Goal: Check status: Check status

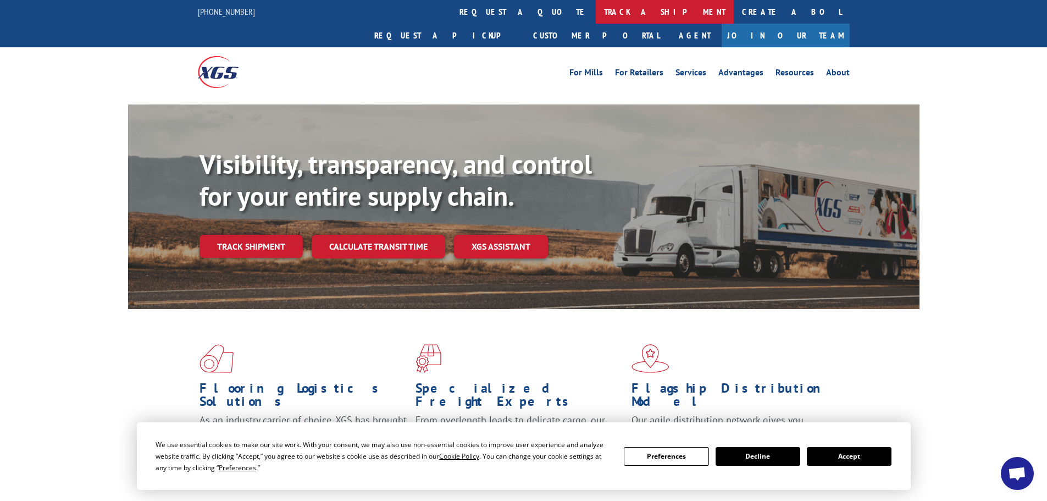
click at [596, 6] on link "track a shipment" at bounding box center [665, 12] width 138 height 24
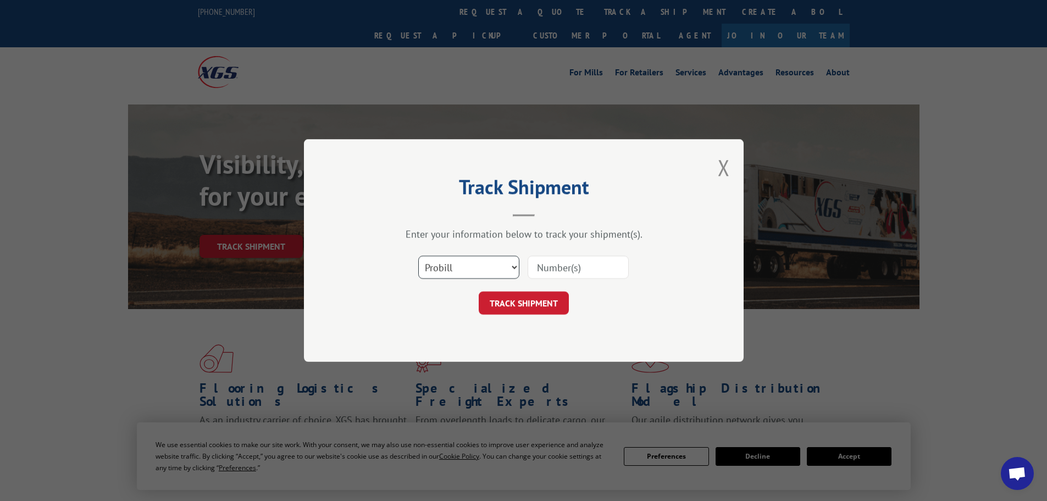
click at [495, 268] on select "Select category... Probill BOL PO" at bounding box center [468, 267] width 101 height 23
click at [418, 256] on select "Select category... Probill BOL PO" at bounding box center [468, 267] width 101 height 23
click at [469, 266] on select "Select category... Probill BOL PO" at bounding box center [468, 267] width 101 height 23
select select "bol"
click at [418, 256] on select "Select category... Probill BOL PO" at bounding box center [468, 267] width 101 height 23
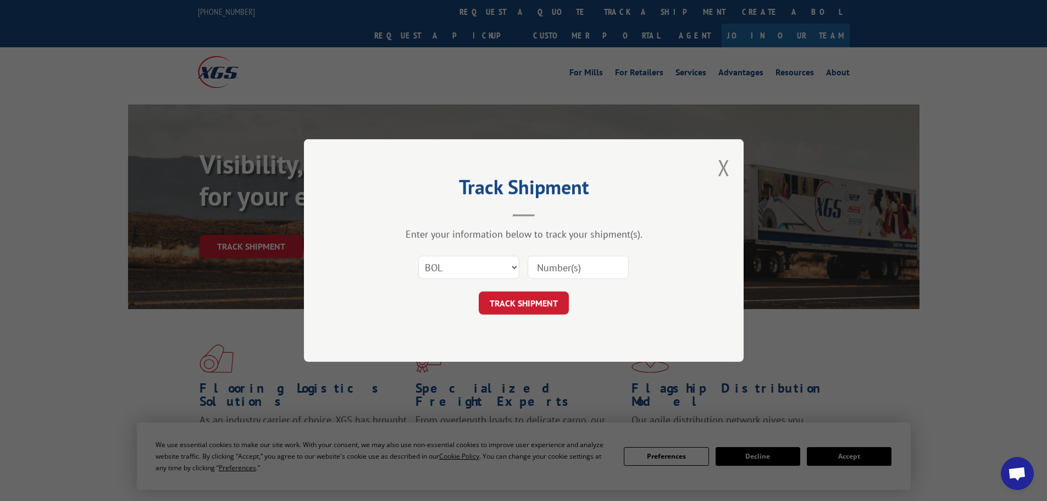
click at [576, 268] on input at bounding box center [578, 267] width 101 height 23
type input "17624270"
click at [518, 304] on button "TRACK SHIPMENT" at bounding box center [524, 302] width 90 height 23
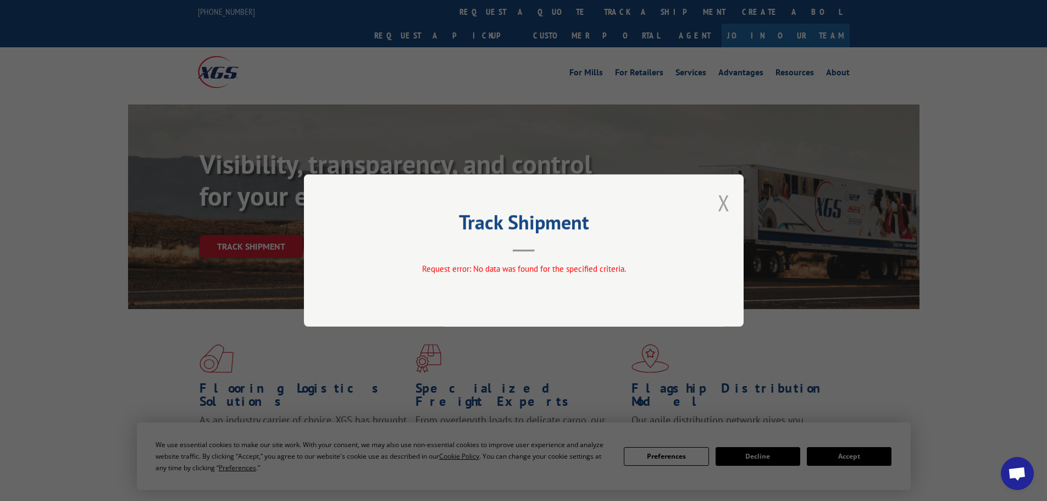
click at [725, 209] on button "Close modal" at bounding box center [724, 202] width 12 height 29
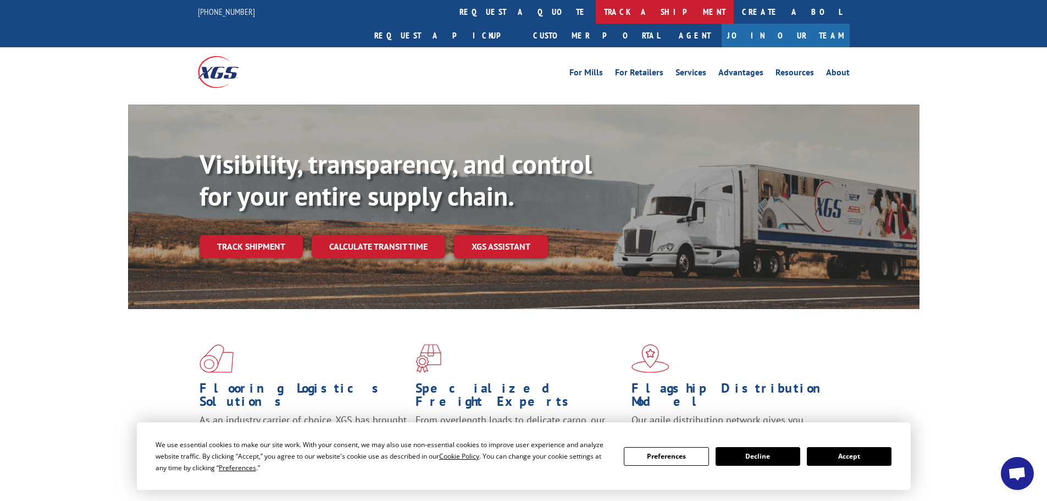
click at [596, 18] on link "track a shipment" at bounding box center [665, 12] width 138 height 24
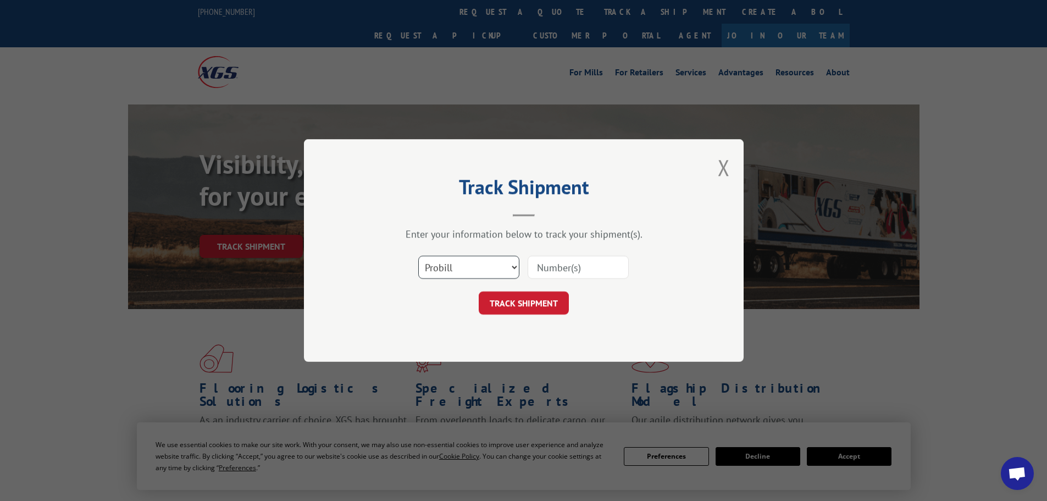
click at [461, 269] on select "Select category... Probill BOL PO" at bounding box center [468, 267] width 101 height 23
click at [418, 256] on select "Select category... Probill BOL PO" at bounding box center [468, 267] width 101 height 23
click at [563, 265] on input at bounding box center [578, 267] width 101 height 23
type input "17624270"
click at [541, 306] on button "TRACK SHIPMENT" at bounding box center [524, 302] width 90 height 23
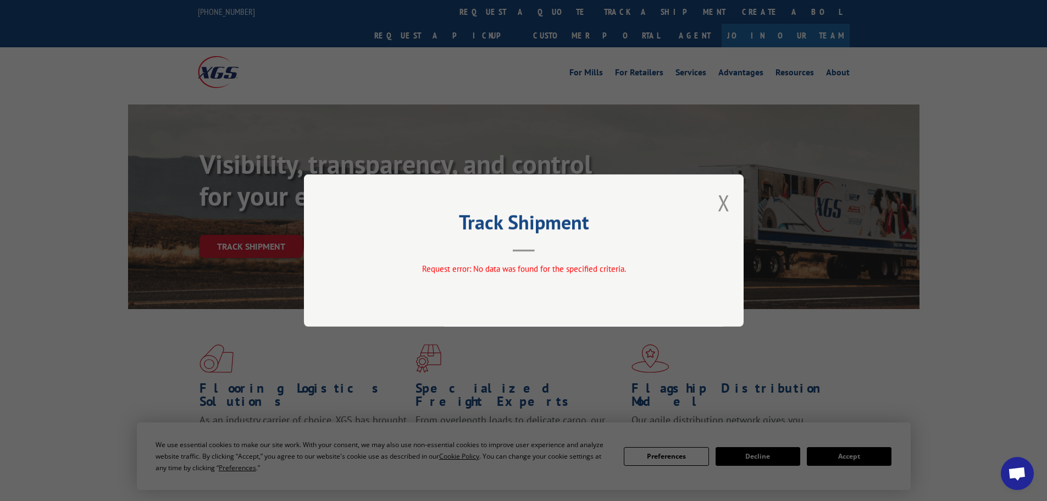
click at [730, 193] on div "Track Shipment Request error: No data was found for the specified criteria." at bounding box center [524, 250] width 440 height 152
click at [717, 206] on div "Track Shipment Request error: No data was found for the specified criteria." at bounding box center [524, 250] width 440 height 152
click at [727, 204] on button "Close modal" at bounding box center [724, 202] width 12 height 29
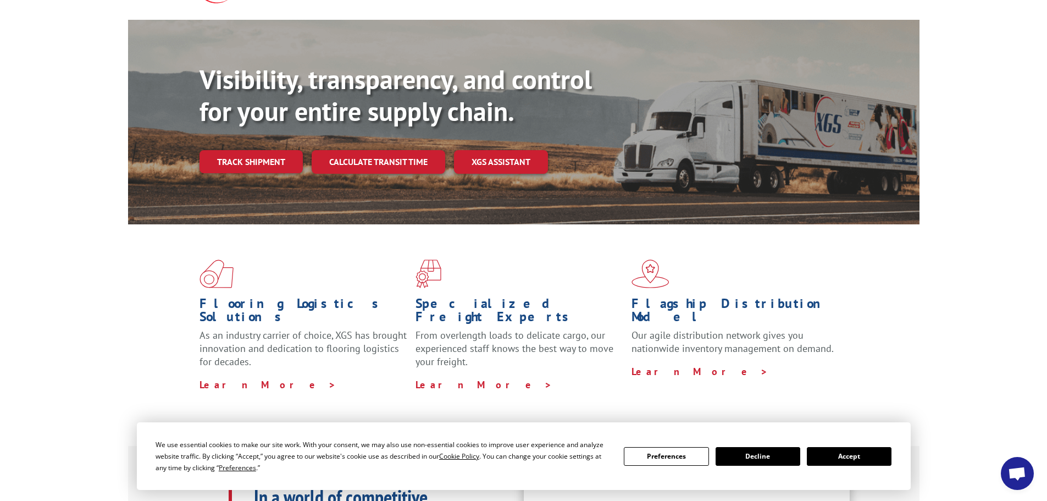
scroll to position [110, 0]
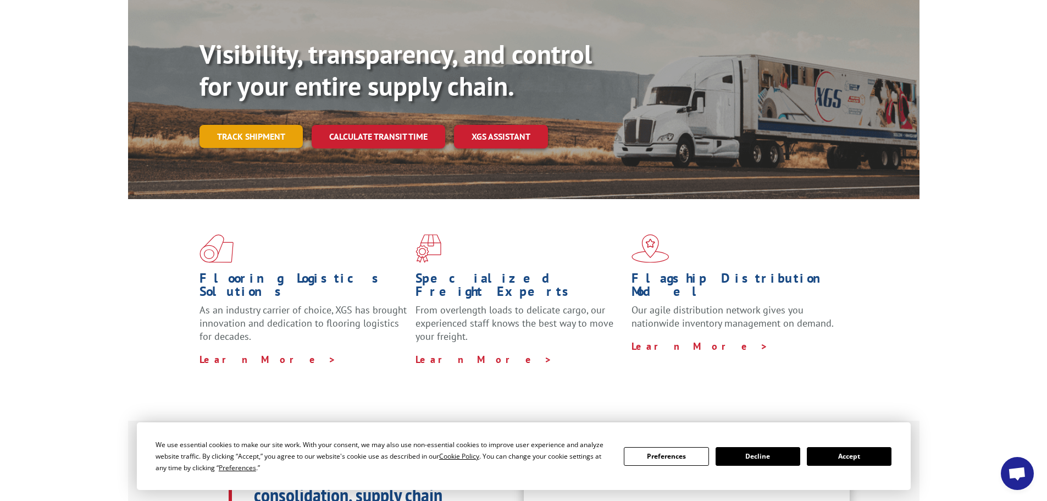
click at [274, 125] on link "Track shipment" at bounding box center [250, 136] width 103 height 23
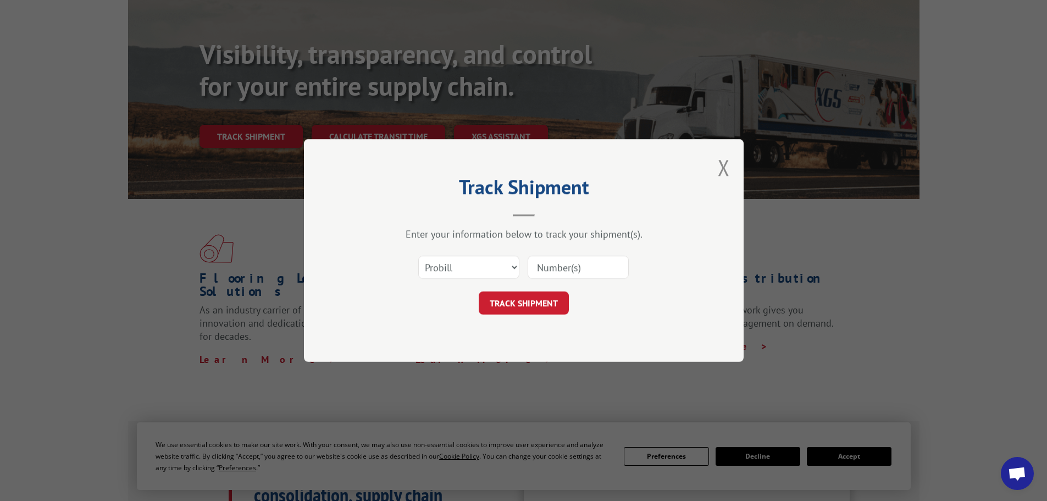
click at [601, 268] on input at bounding box center [578, 267] width 101 height 23
type input "17624270"
click at [553, 297] on button "TRACK SHIPMENT" at bounding box center [524, 302] width 90 height 23
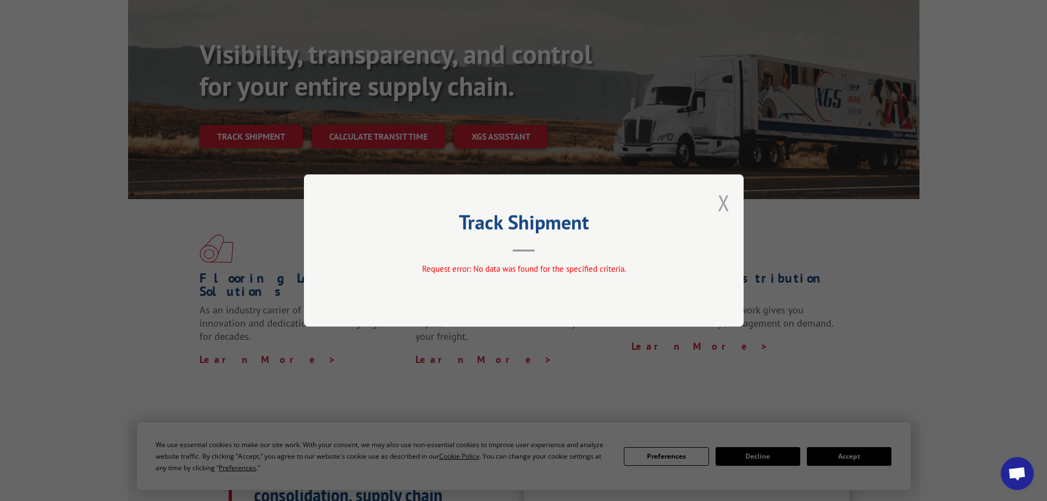
click at [725, 202] on button "Close modal" at bounding box center [724, 202] width 12 height 29
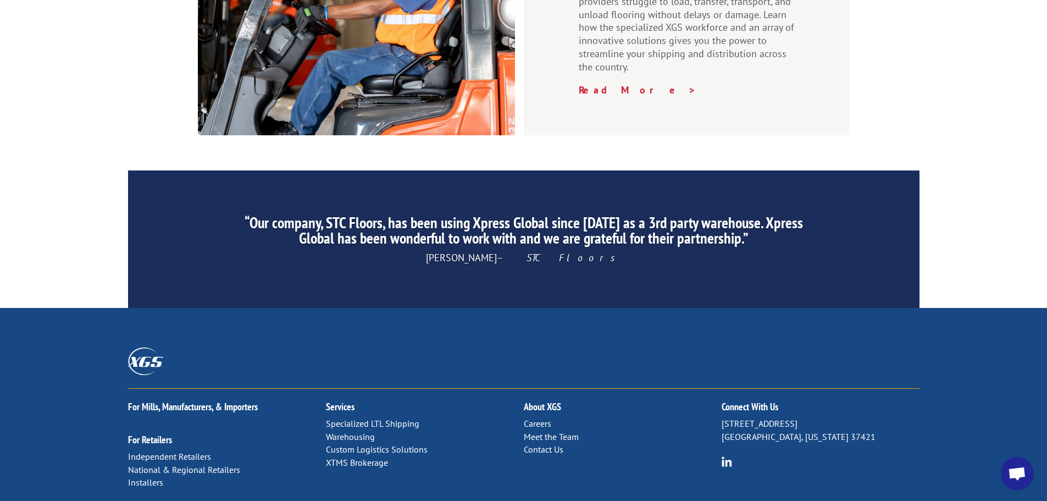
scroll to position [1675, 0]
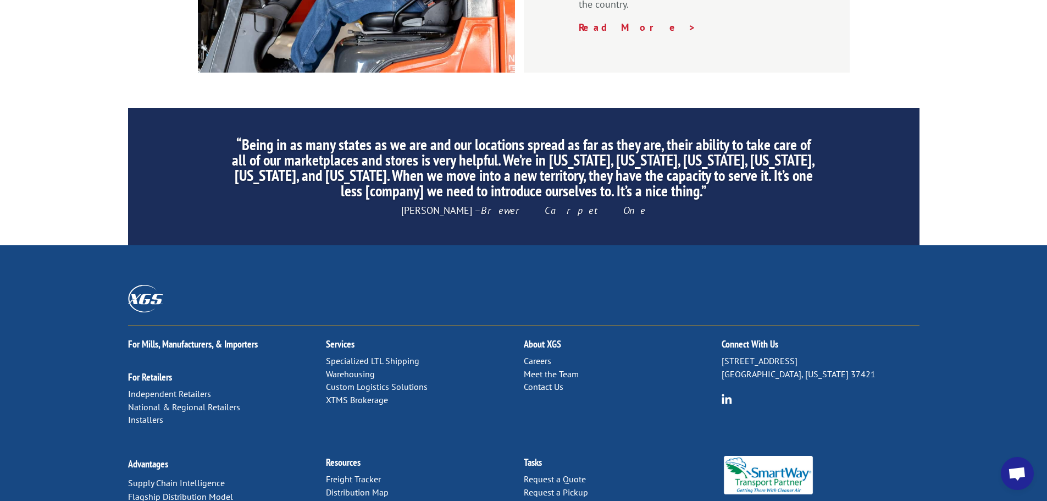
click at [539, 381] on link "Contact Us" at bounding box center [544, 386] width 40 height 11
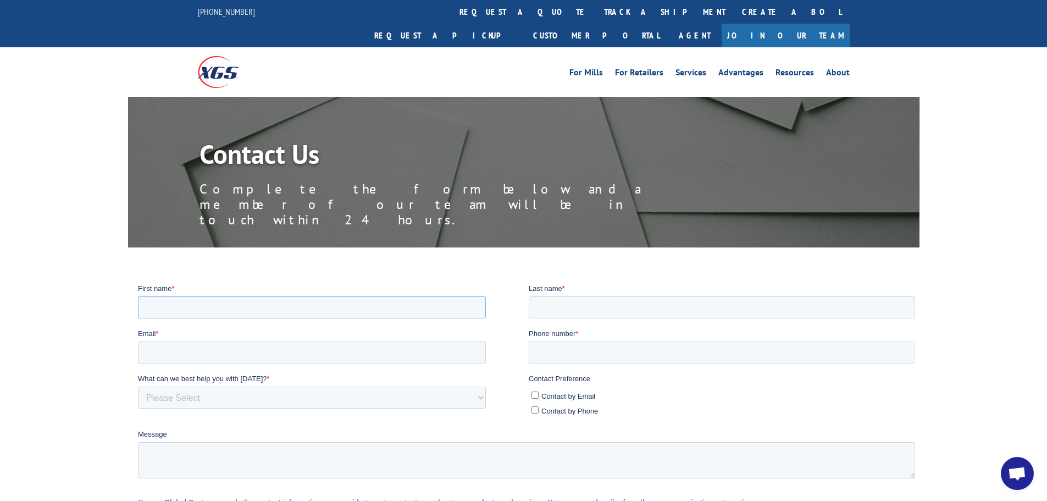
click at [241, 300] on input "First name *" at bounding box center [311, 307] width 348 height 22
type input "Jasmine"
type input "Frausto"
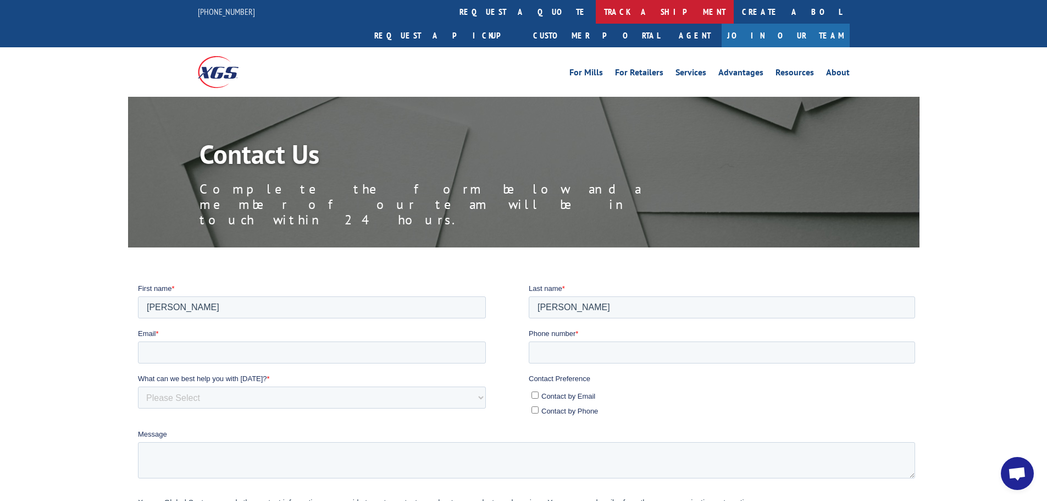
click at [596, 10] on link "track a shipment" at bounding box center [665, 12] width 138 height 24
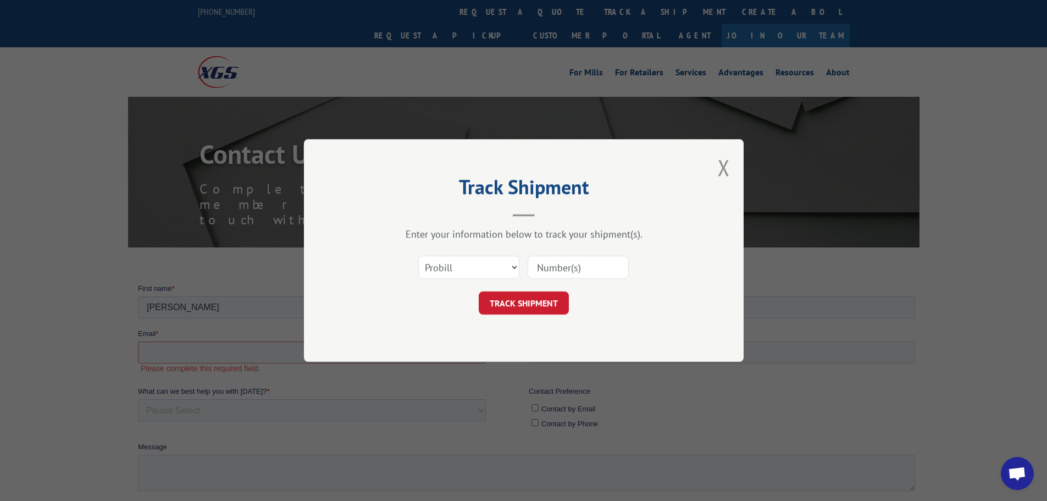
click at [595, 267] on input at bounding box center [578, 267] width 101 height 23
type input "17624270"
click at [556, 301] on button "TRACK SHIPMENT" at bounding box center [524, 302] width 90 height 23
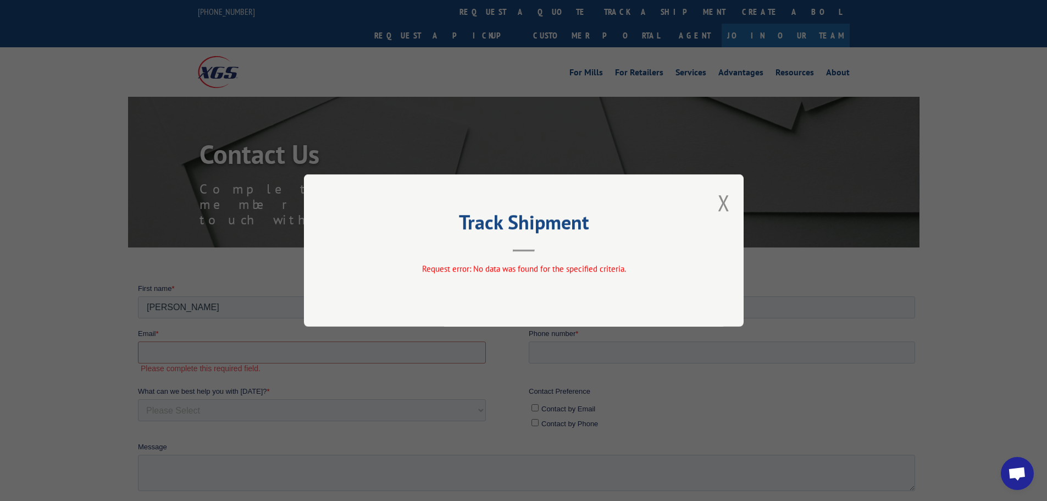
click at [800, 373] on div "Track Shipment Request error: No data was found for the specified criteria." at bounding box center [523, 250] width 1047 height 501
click at [733, 210] on div "Track Shipment Request error: No data was found for the specified criteria." at bounding box center [524, 250] width 440 height 152
click at [720, 206] on button "Close modal" at bounding box center [724, 202] width 12 height 29
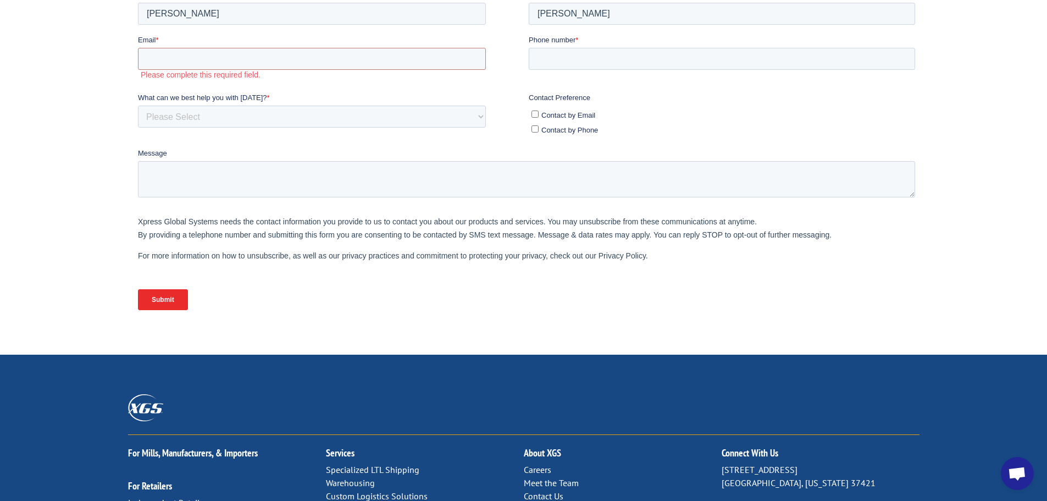
scroll to position [464, 0]
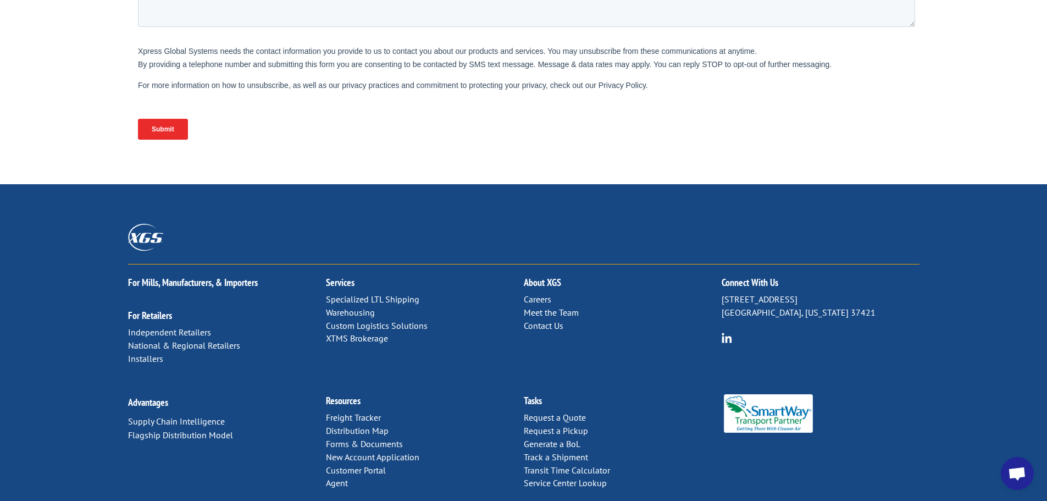
click at [551, 320] on link "Contact Us" at bounding box center [544, 325] width 40 height 11
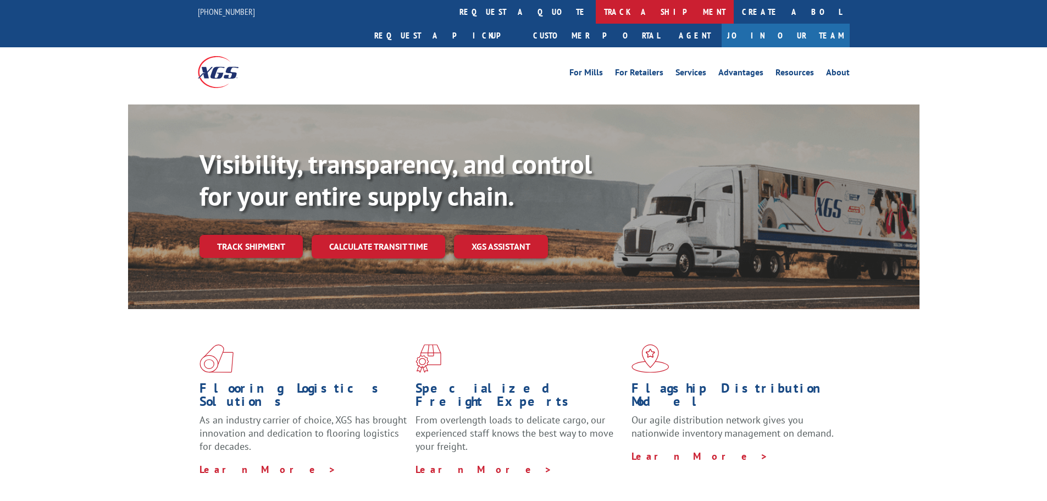
click at [596, 14] on link "track a shipment" at bounding box center [665, 12] width 138 height 24
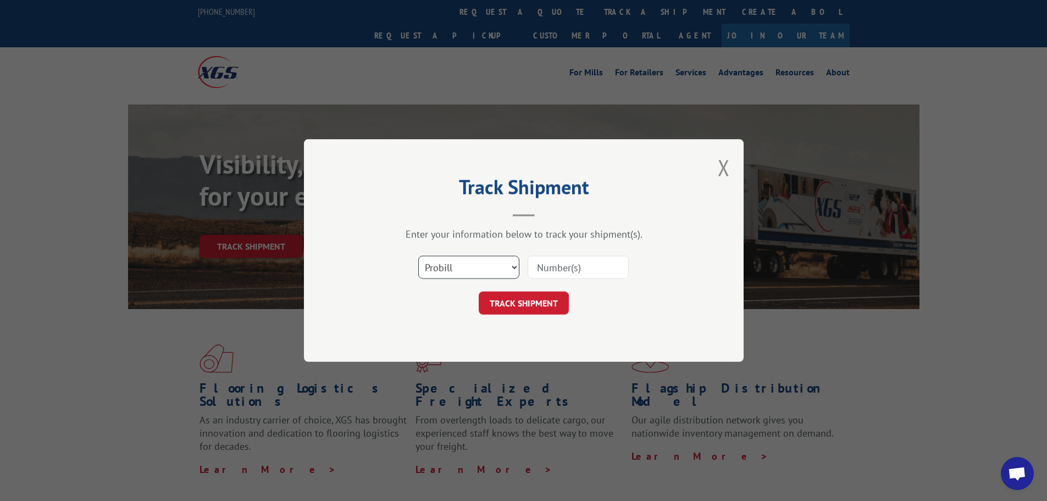
click at [500, 269] on select "Select category... Probill BOL PO" at bounding box center [468, 267] width 101 height 23
select select "bol"
click at [418, 256] on select "Select category... Probill BOL PO" at bounding box center [468, 267] width 101 height 23
click at [558, 265] on input at bounding box center [578, 267] width 101 height 23
paste input "AA05027798"
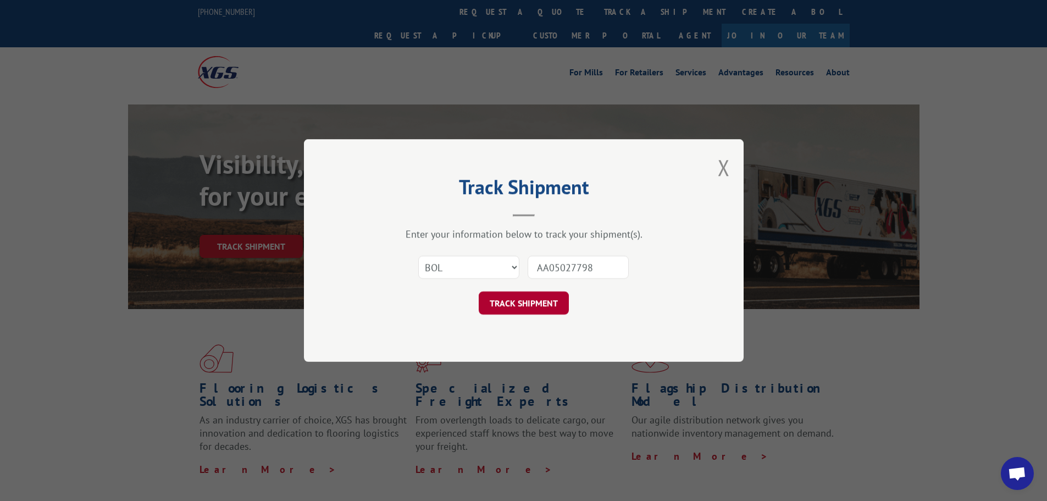
type input "AA05027798"
click at [530, 307] on button "TRACK SHIPMENT" at bounding box center [524, 302] width 90 height 23
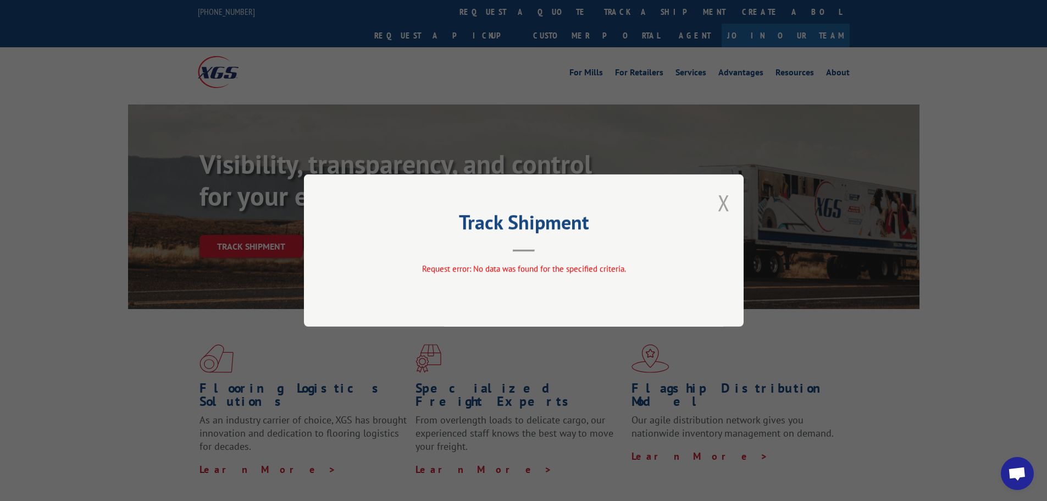
click at [722, 199] on button "Close modal" at bounding box center [724, 202] width 12 height 29
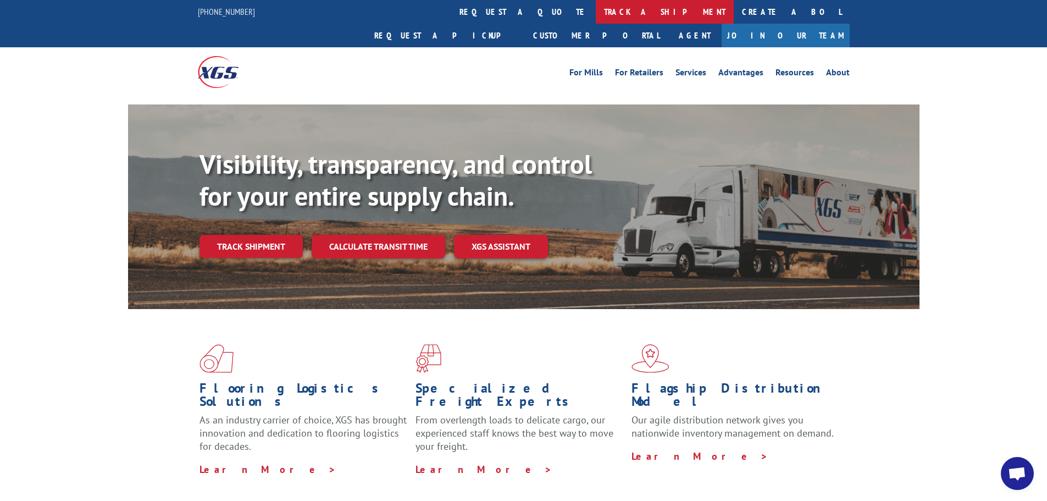
click at [596, 17] on link "track a shipment" at bounding box center [665, 12] width 138 height 24
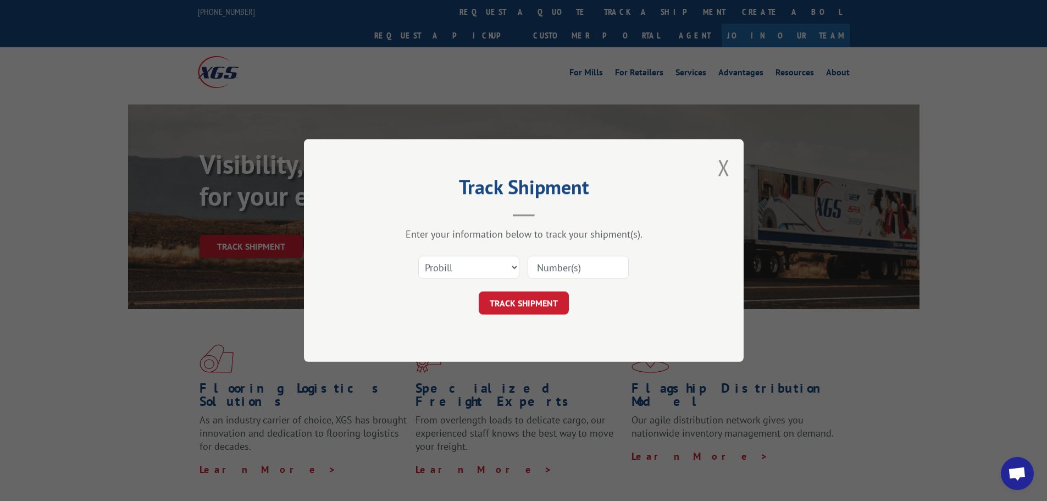
click at [570, 261] on input at bounding box center [578, 267] width 101 height 23
paste input "AA05027798"
type input "AA05027798"
click at [550, 302] on button "TRACK SHIPMENT" at bounding box center [524, 302] width 90 height 23
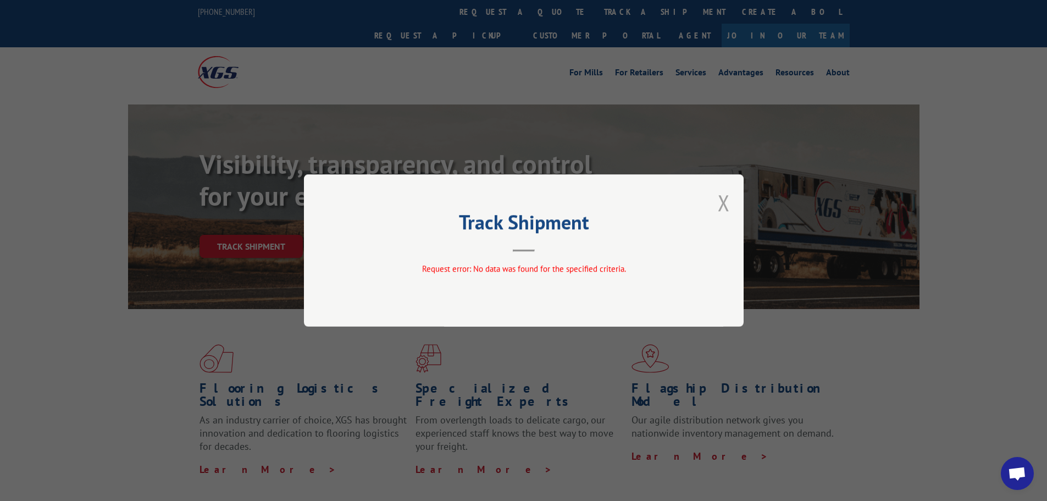
click at [723, 200] on button "Close modal" at bounding box center [724, 202] width 12 height 29
